Goal: Task Accomplishment & Management: Use online tool/utility

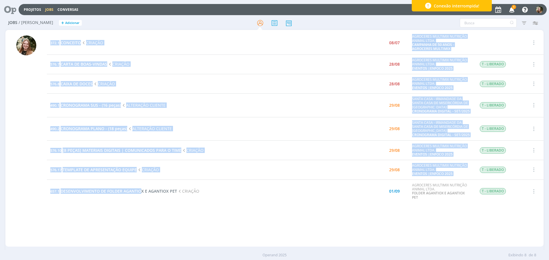
click at [143, 204] on div "372.1 CONCEITO CRIAÇÃO 08/07 AGROCERES MULTIMIX NUTRIÇÃO ANIMAL LTDA. CAMPANHA …" at bounding box center [295, 138] width 497 height 215
click at [169, 231] on div "372.1 CONCEITO CRIAÇÃO 08/07 AGROCERES MULTIMIX NUTRIÇÃO ANIMAL LTDA. CAMPANHA …" at bounding box center [295, 138] width 497 height 215
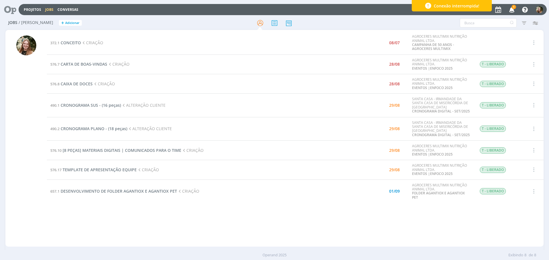
drag, startPoint x: 184, startPoint y: 209, endPoint x: 113, endPoint y: 135, distance: 102.1
click at [184, 209] on div "372.1 CONCEITO CRIAÇÃO 08/07 AGROCERES MULTIMIX NUTRIÇÃO ANIMAL LTDA. CAMPANHA …" at bounding box center [295, 138] width 497 height 215
click at [72, 65] on span "CARTA DE BOAS-VINDAS" at bounding box center [84, 63] width 47 height 5
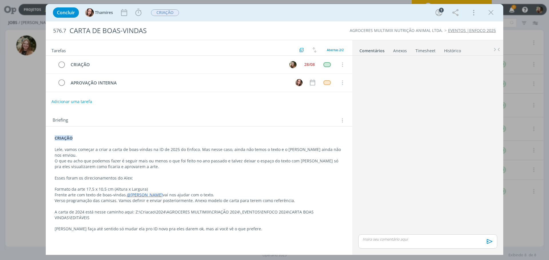
click at [166, 216] on p "A carta de 2024 está nesse caminho aqui: Z:\Criacao\2024\AGROCERES MULTIMIX\CRI…" at bounding box center [199, 215] width 289 height 11
click at [94, 203] on p "Verso programação das camisas. Vamos definir e enviar posteriormente. Anexo mod…" at bounding box center [199, 201] width 288 height 6
drag, startPoint x: 103, startPoint y: 218, endPoint x: 135, endPoint y: 216, distance: 32.1
click at [135, 216] on p "A carta de 2024 está nesse caminho aqui: Z:\Criacao\2024\AGROCERES MULTIMIX\CRI…" at bounding box center [199, 215] width 288 height 11
drag, startPoint x: 133, startPoint y: 213, endPoint x: 140, endPoint y: 221, distance: 10.7
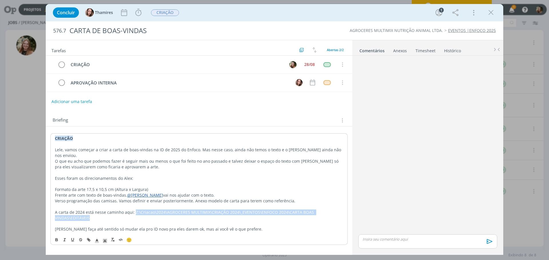
click at [140, 221] on p "A carta de 2024 está nesse caminho aqui: Z:\Criacao\2024\AGROCERES MULTIMIX\CRI…" at bounding box center [199, 215] width 288 height 11
copy p "Z:\Criacao\2024\AGROCERES MULTIMIX\CRIAÇÃO 2024\_EVENTOS\ENFOCO 2024\CARTA BOAS…"
drag, startPoint x: 137, startPoint y: 12, endPoint x: 141, endPoint y: 21, distance: 10.4
click at [137, 12] on icon "dialog" at bounding box center [138, 12] width 9 height 9
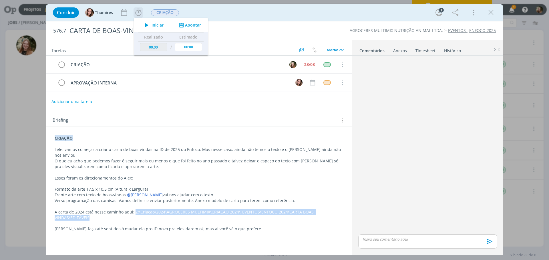
click at [157, 24] on span "Iniciar" at bounding box center [158, 25] width 12 height 4
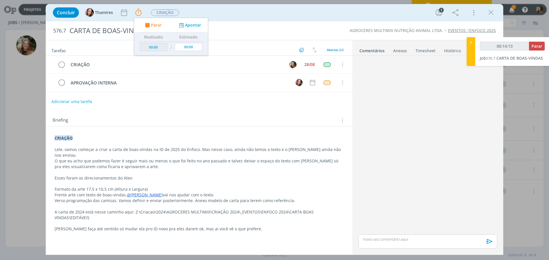
click at [151, 109] on div "Tarefas Usar Job de template Ordenar por: Prazo crescente Prazo decrescente Ord…" at bounding box center [199, 145] width 306 height 211
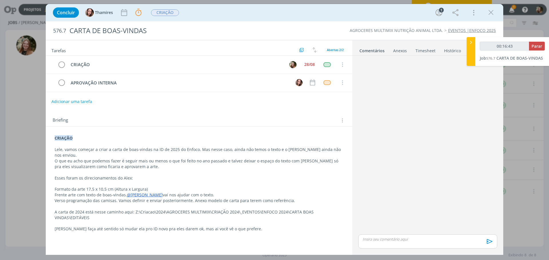
drag, startPoint x: 492, startPoint y: 14, endPoint x: 491, endPoint y: 47, distance: 33.5
click at [492, 14] on icon "dialog" at bounding box center [491, 12] width 9 height 9
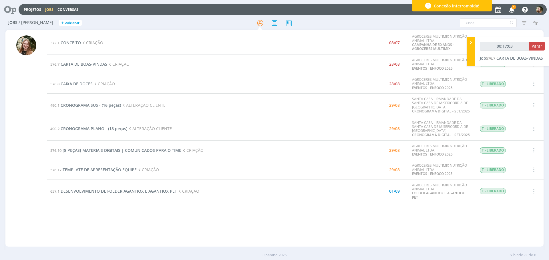
type input "00:17:04"
click at [539, 45] on span "Parar" at bounding box center [536, 45] width 11 height 5
click at [89, 105] on span "CRONOGRAMA SUS - (16 peças)" at bounding box center [91, 105] width 60 height 5
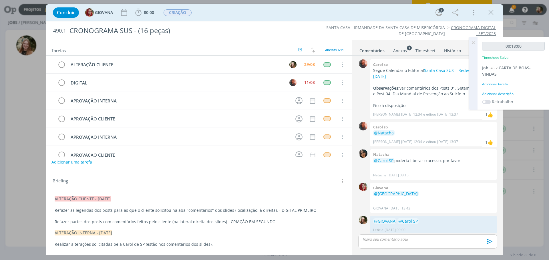
scroll to position [270, 0]
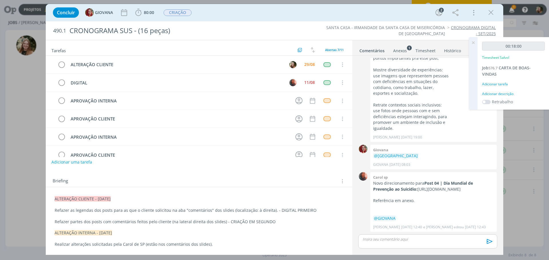
click at [318, 214] on p "dialog" at bounding box center [199, 217] width 289 height 6
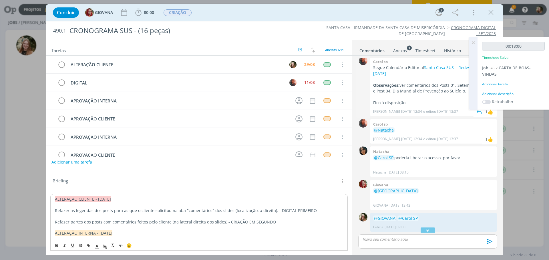
scroll to position [0, 0]
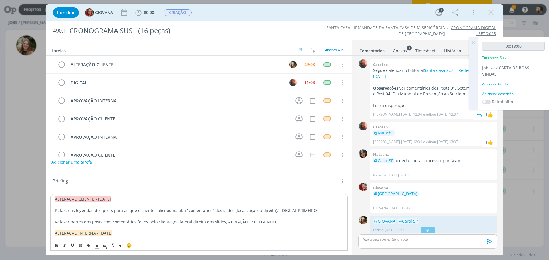
drag, startPoint x: 429, startPoint y: 71, endPoint x: 430, endPoint y: 75, distance: 4.4
click at [429, 71] on link "Santa Casa SUS | Redes Sociais | [DATE]" at bounding box center [430, 73] width 115 height 11
drag, startPoint x: 492, startPoint y: 11, endPoint x: 443, endPoint y: 19, distance: 49.5
click at [492, 11] on icon "dialog" at bounding box center [491, 12] width 9 height 9
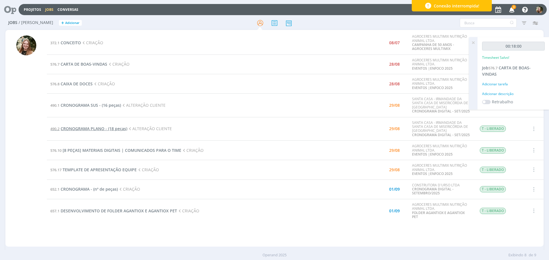
click at [75, 129] on span "CRONOGRAMA PLANO - (18 peças)" at bounding box center [94, 128] width 67 height 5
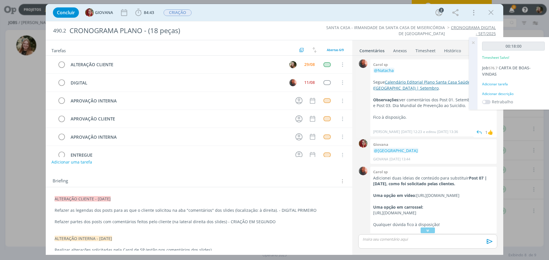
click at [407, 80] on link "Calendário Editorial Plano Santa Casa Saúde ([GEOGRAPHIC_DATA]) | Setembro" at bounding box center [421, 84] width 97 height 11
